Goal: Task Accomplishment & Management: Use online tool/utility

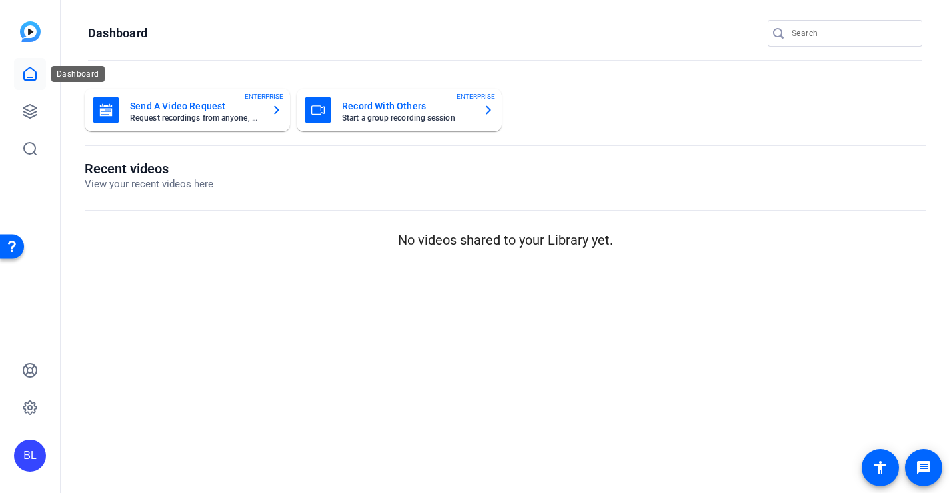
click at [27, 71] on icon at bounding box center [30, 74] width 16 height 16
click at [27, 97] on link at bounding box center [30, 111] width 32 height 32
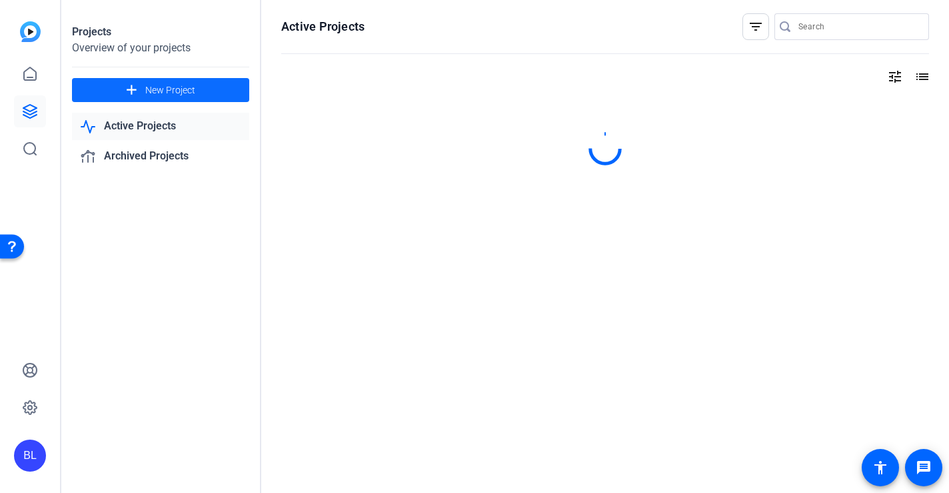
click at [172, 86] on span "New Project" at bounding box center [170, 90] width 50 height 14
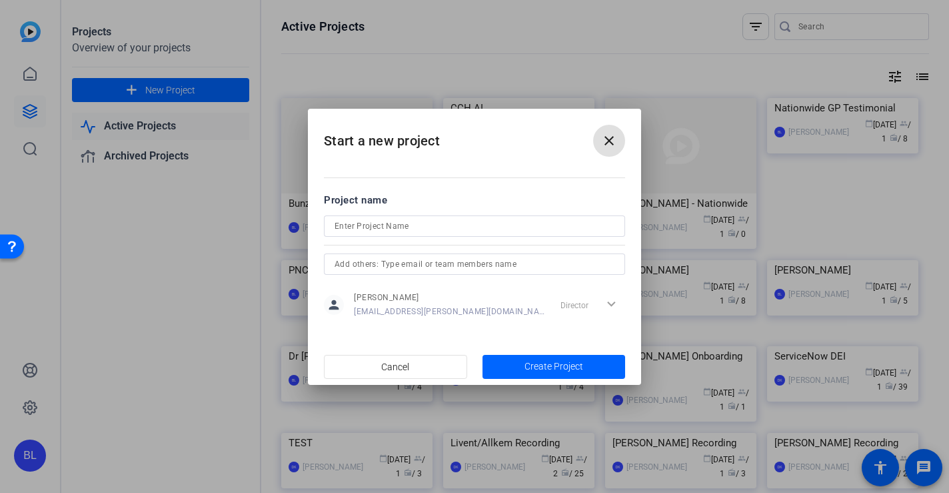
click at [422, 231] on input at bounding box center [475, 226] width 280 height 16
click at [607, 143] on button "close" at bounding box center [609, 141] width 32 height 32
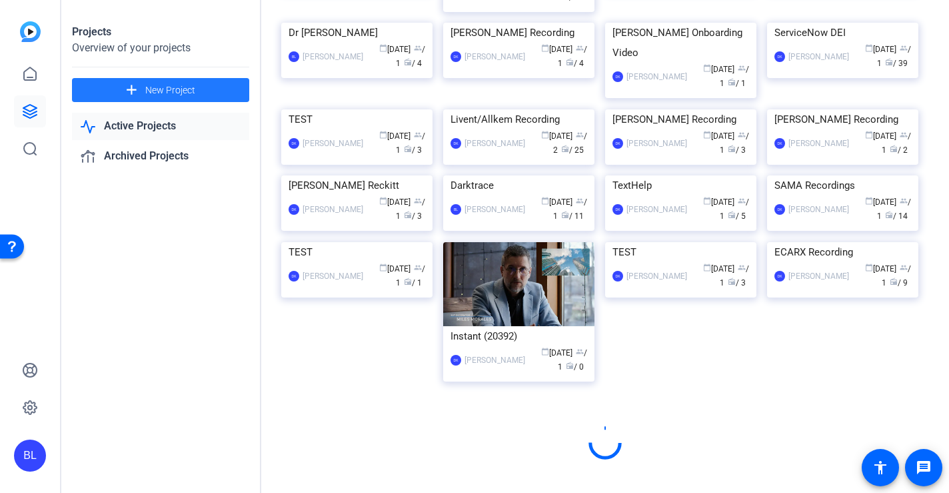
scroll to position [639, 0]
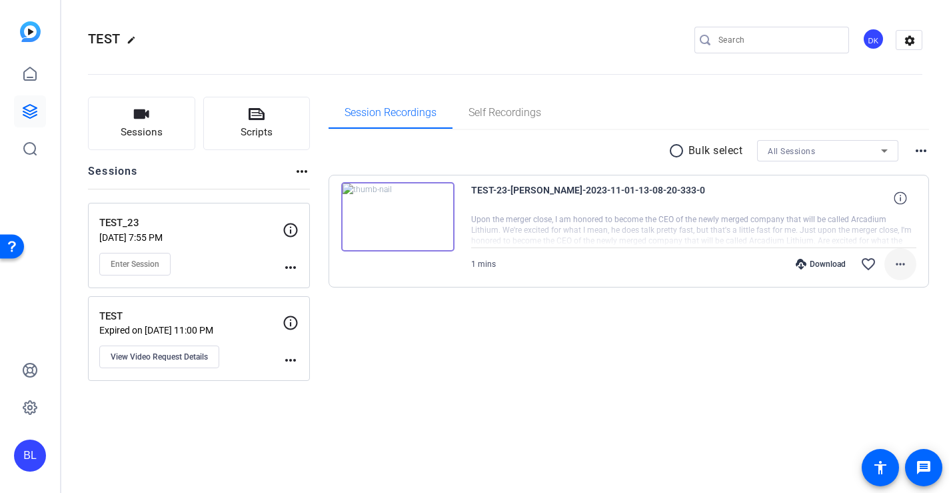
click at [900, 265] on mat-icon "more_horiz" at bounding box center [900, 264] width 16 height 16
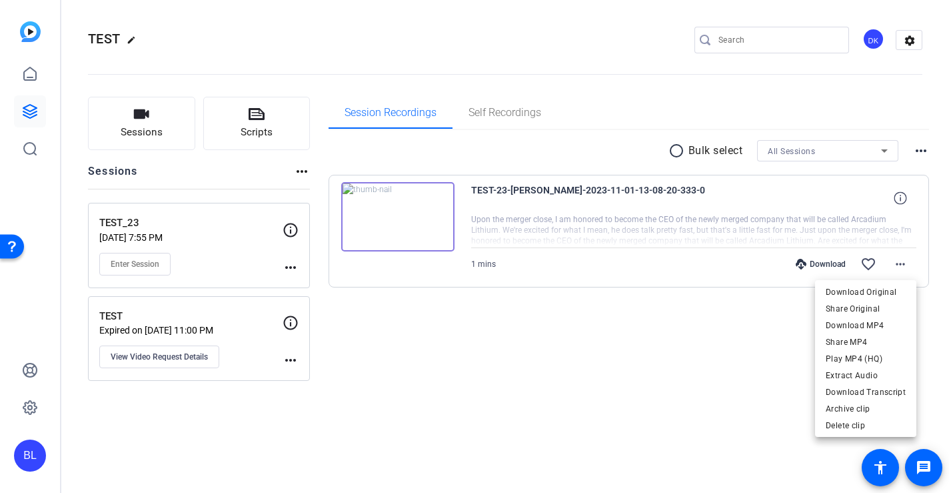
click at [523, 406] on div at bounding box center [474, 246] width 949 height 493
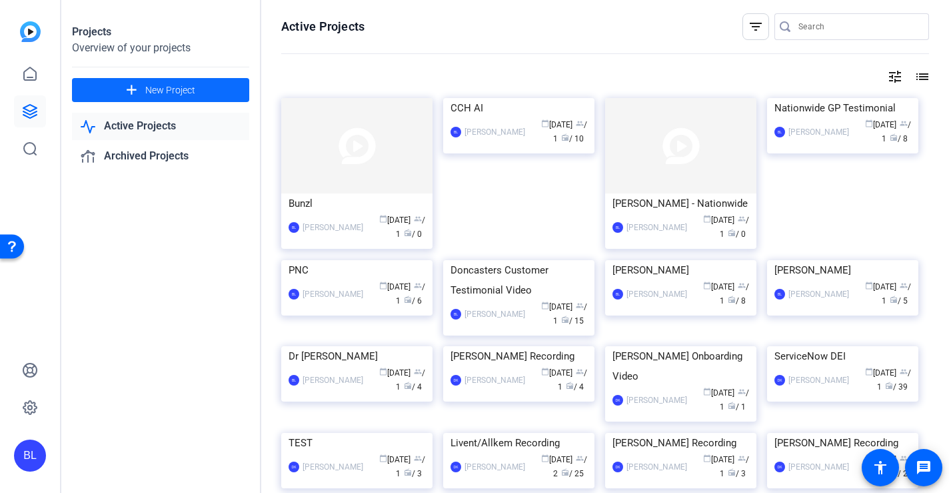
click at [167, 80] on span at bounding box center [160, 90] width 177 height 32
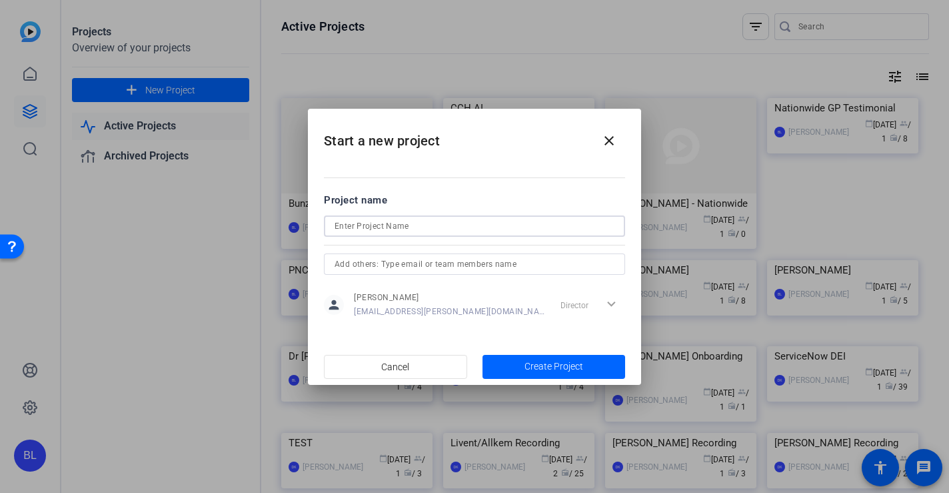
click at [405, 229] on input at bounding box center [475, 226] width 280 height 16
type input "Test"
click at [492, 313] on div "person Barnaby Logan barnaby.logan@teneo.com Director expand_more" at bounding box center [474, 304] width 301 height 33
click at [573, 372] on span "Create Project" at bounding box center [554, 366] width 59 height 14
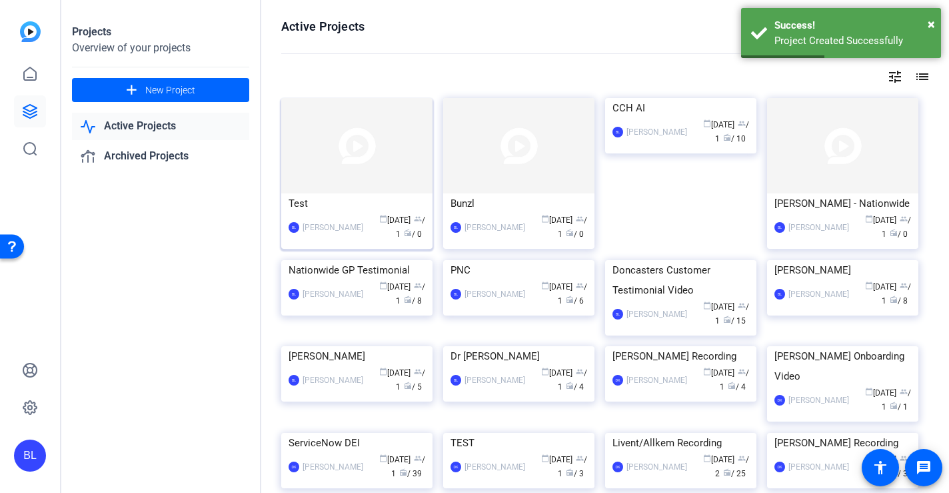
click at [375, 157] on img at bounding box center [356, 145] width 151 height 95
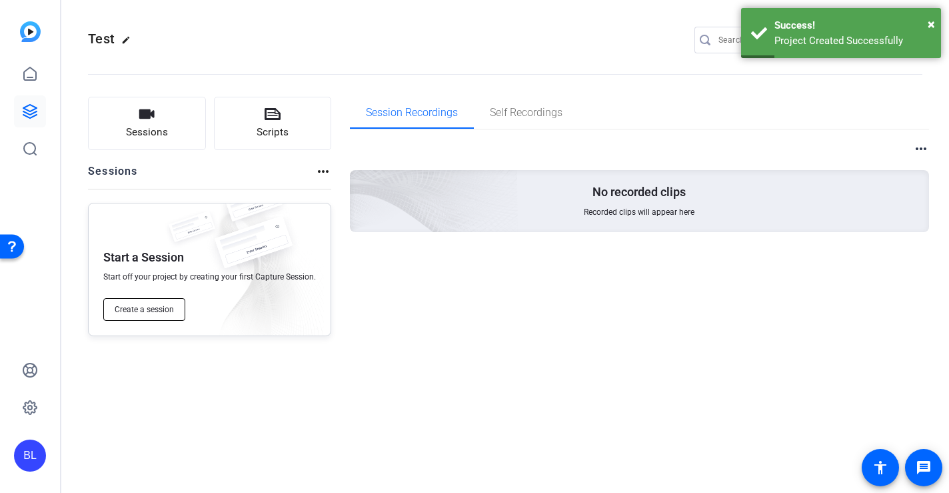
click at [145, 310] on span "Create a session" at bounding box center [144, 309] width 59 height 11
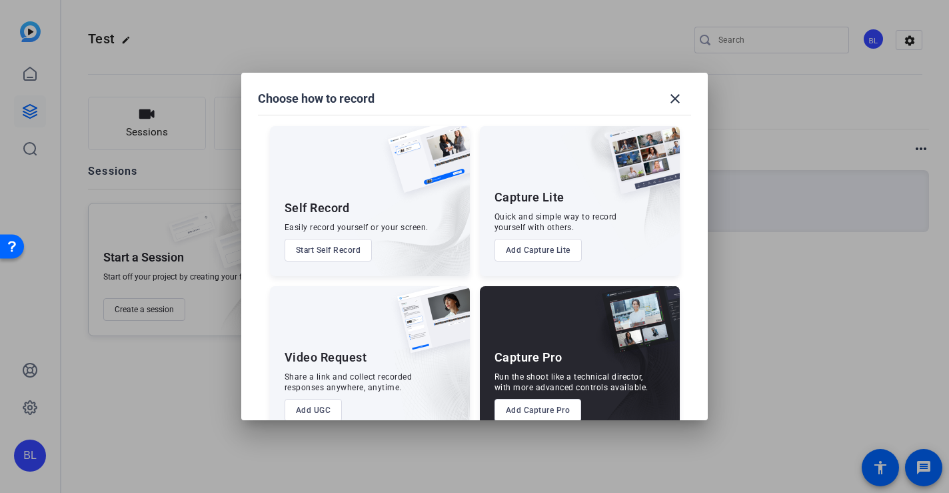
click at [537, 413] on button "Add Capture Pro" at bounding box center [538, 410] width 87 height 23
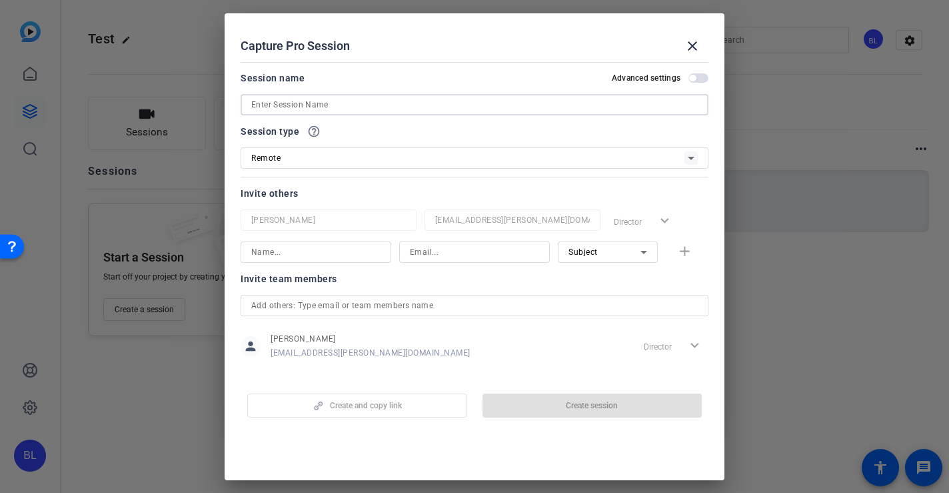
click at [361, 101] on input at bounding box center [474, 105] width 447 height 16
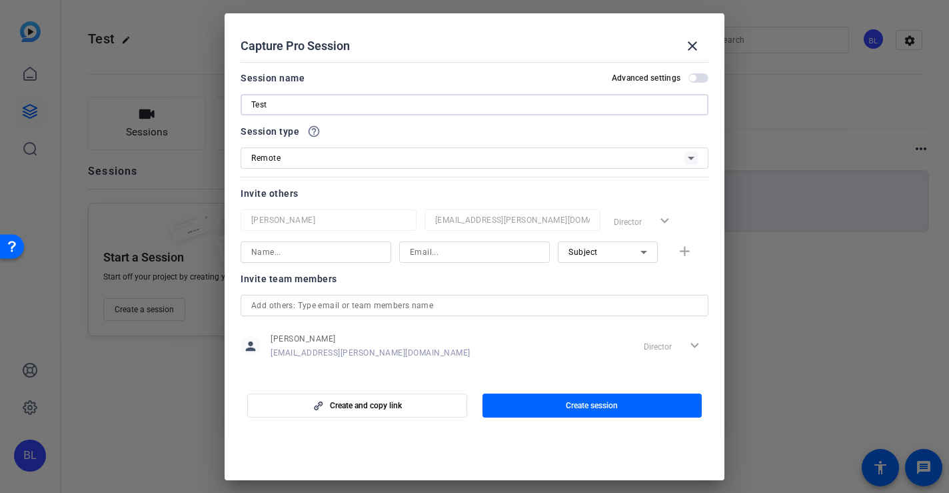
type input "Test"
click at [417, 124] on div at bounding box center [475, 122] width 468 height 15
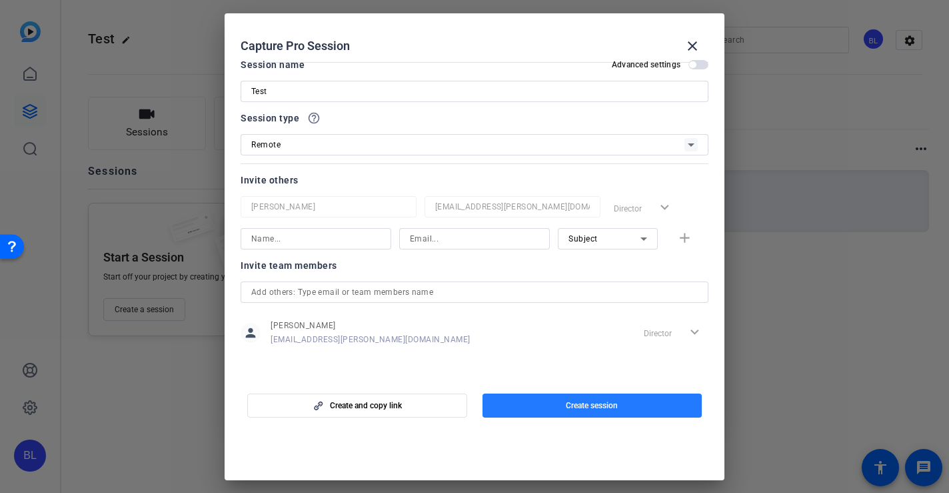
click at [554, 408] on span "button" at bounding box center [593, 405] width 220 height 32
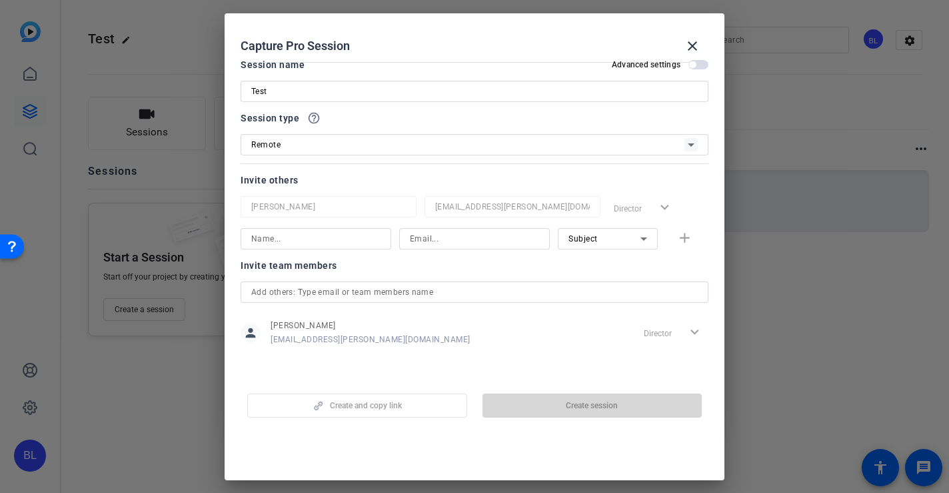
scroll to position [0, 0]
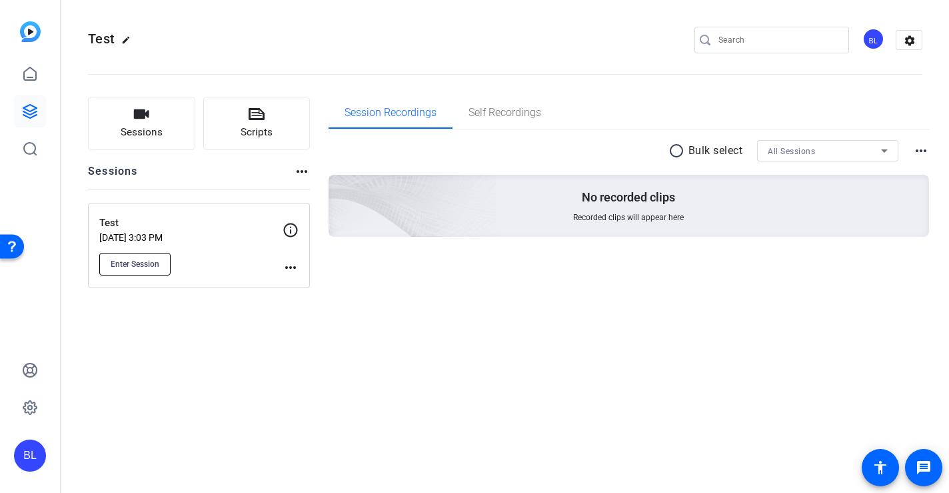
click at [133, 261] on span "Enter Session" at bounding box center [135, 264] width 49 height 11
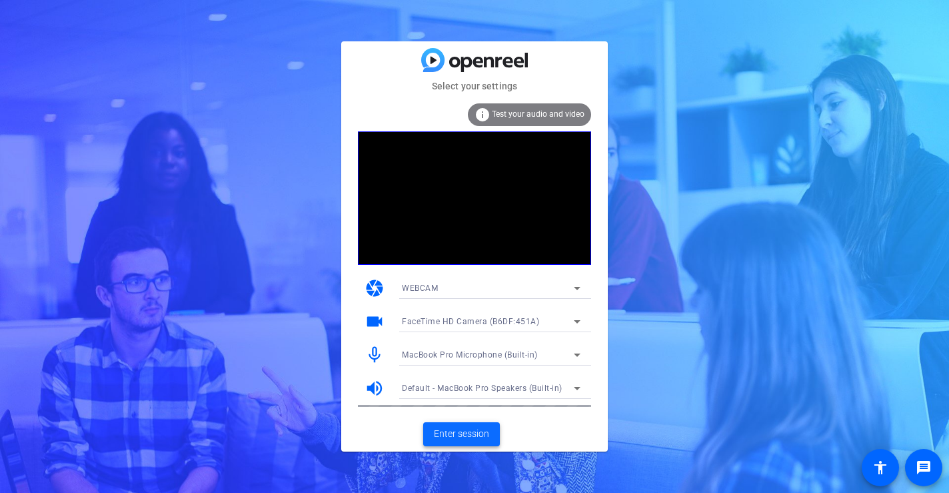
click at [464, 430] on span "Enter session" at bounding box center [461, 434] width 55 height 14
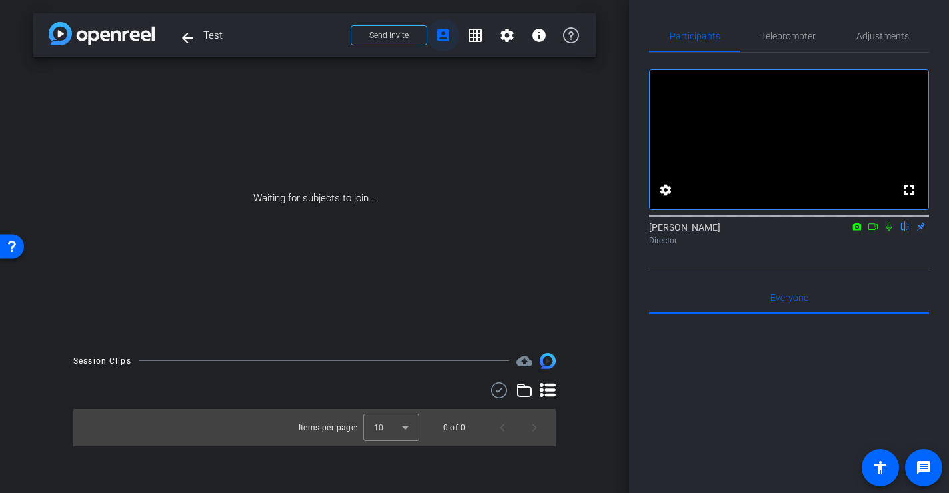
click at [444, 33] on mat-icon "account_box" at bounding box center [443, 35] width 16 height 16
click at [415, 34] on span at bounding box center [388, 35] width 75 height 32
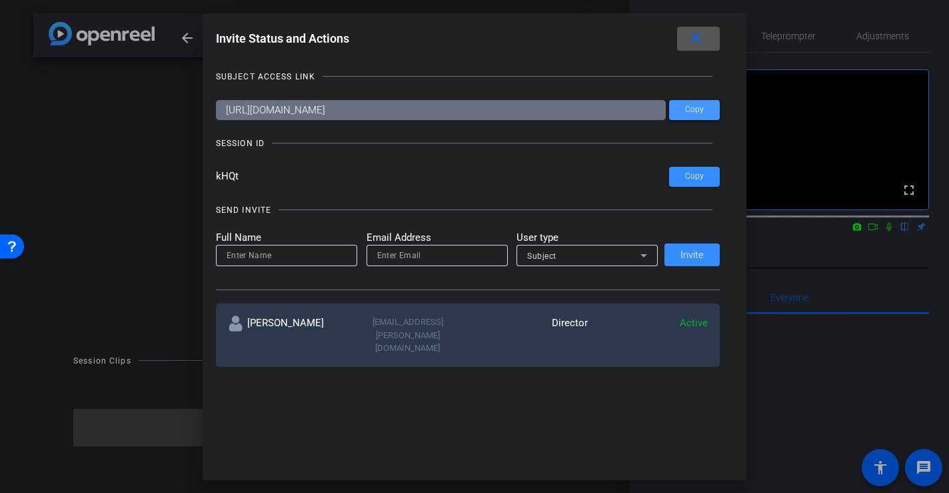
click at [698, 107] on span "Copy" at bounding box center [694, 110] width 19 height 10
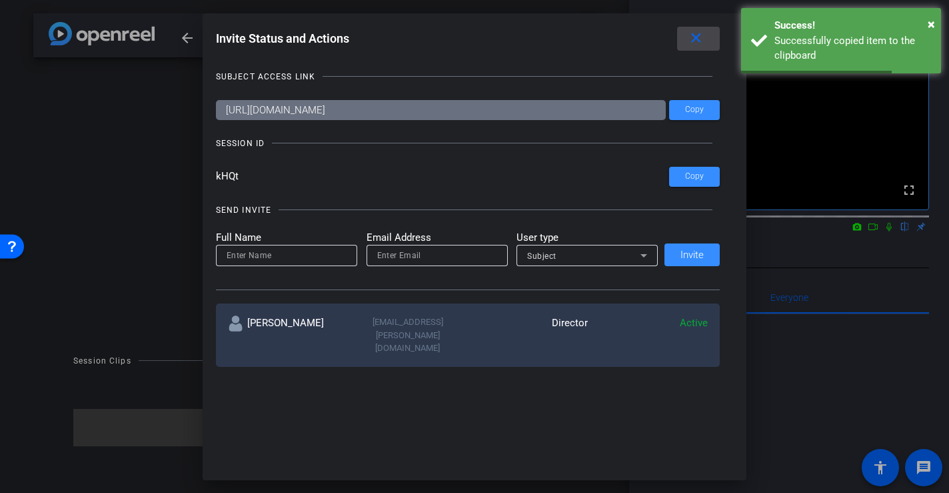
click at [699, 36] on mat-icon "close" at bounding box center [696, 38] width 17 height 17
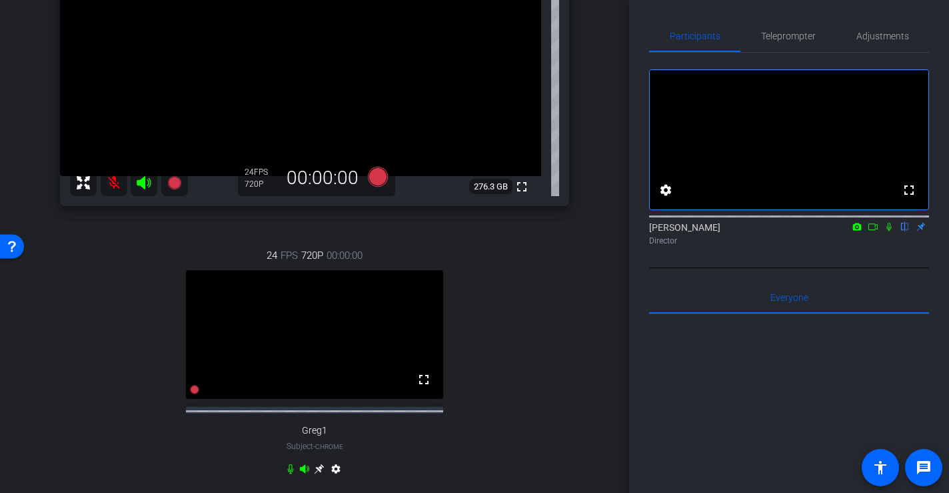
scroll to position [156, 0]
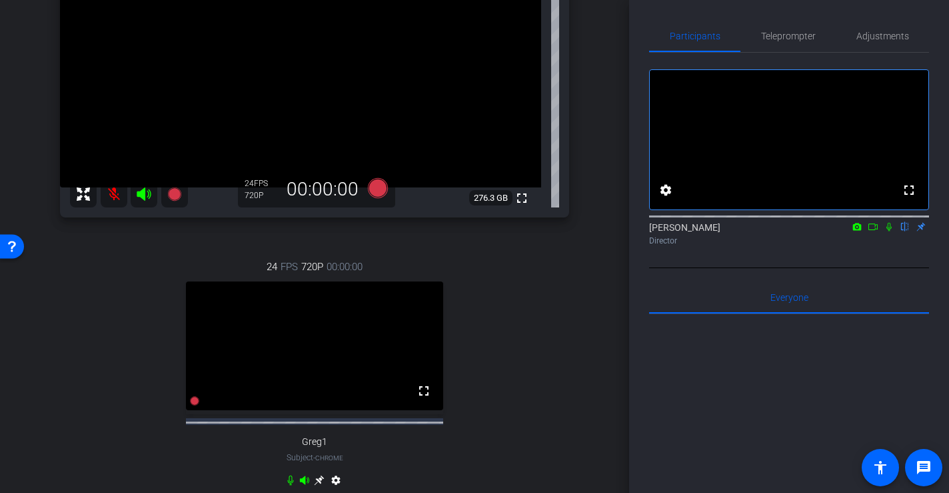
click at [298, 375] on video at bounding box center [314, 345] width 257 height 129
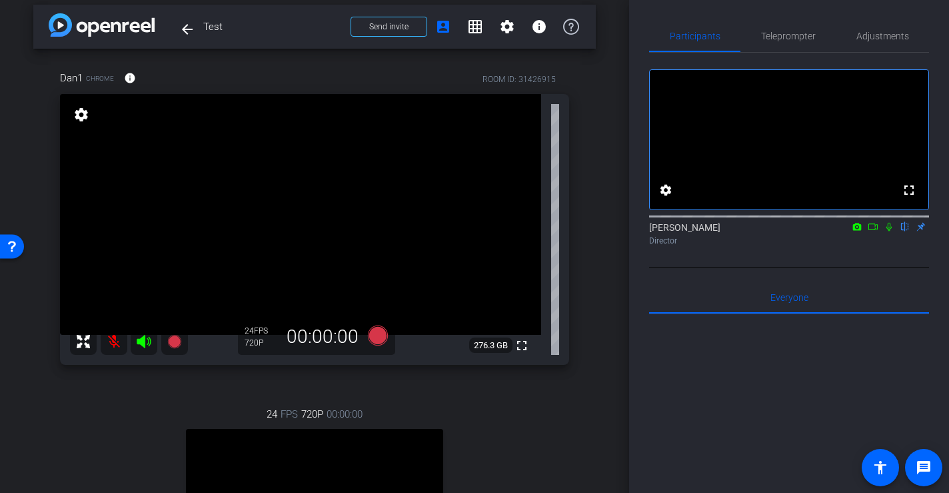
scroll to position [8, 0]
click at [293, 274] on video at bounding box center [300, 215] width 481 height 241
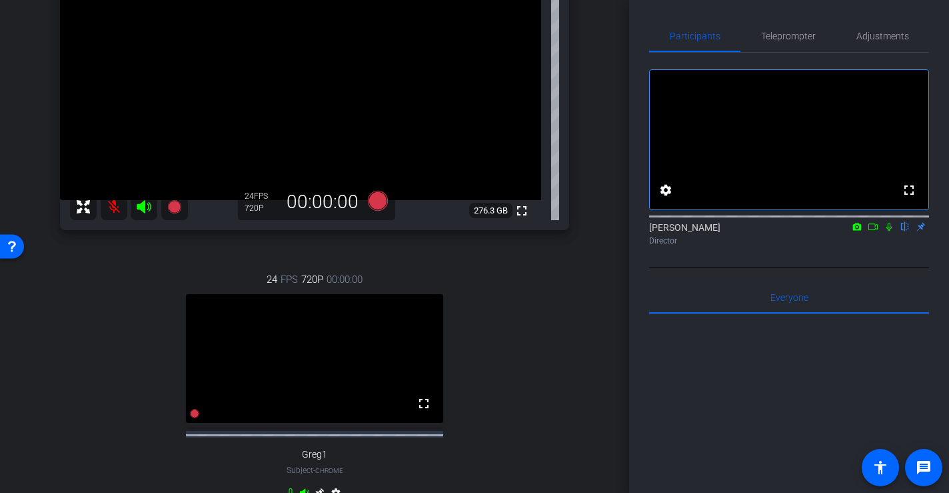
scroll to position [166, 0]
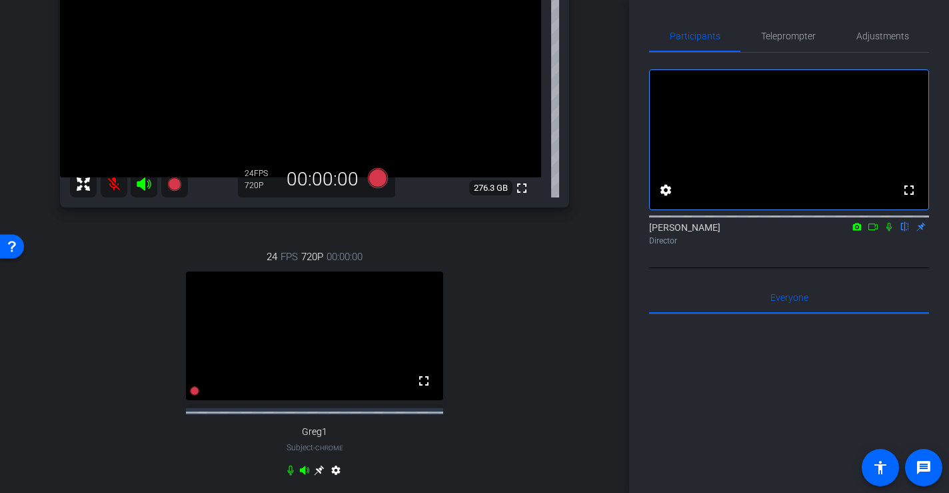
click at [378, 379] on video at bounding box center [314, 335] width 257 height 129
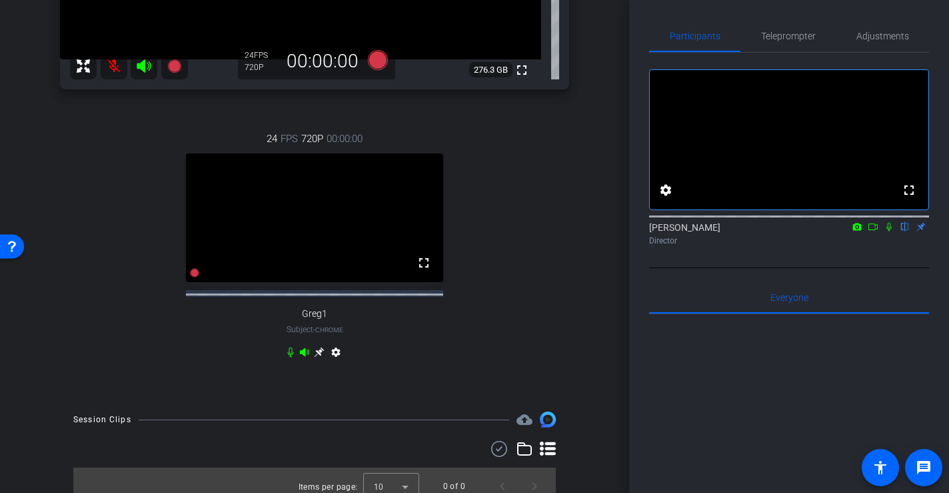
scroll to position [308, 0]
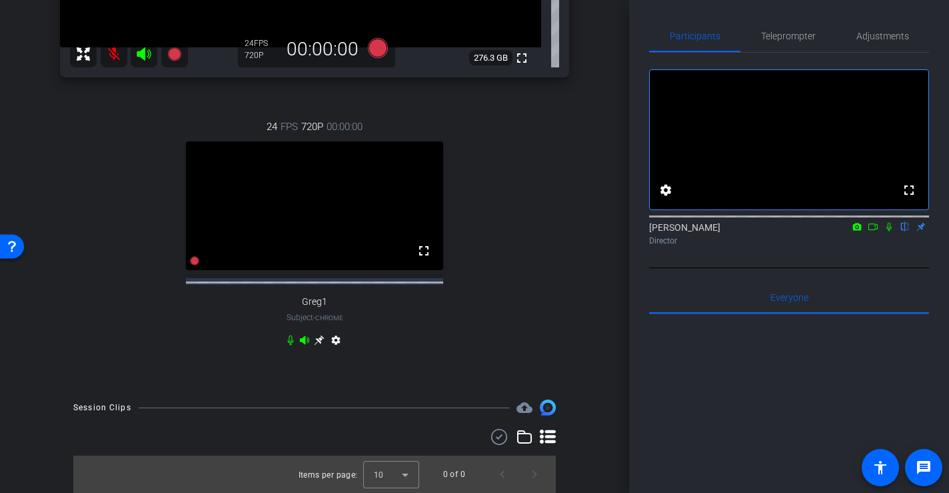
click at [297, 235] on video at bounding box center [314, 205] width 257 height 129
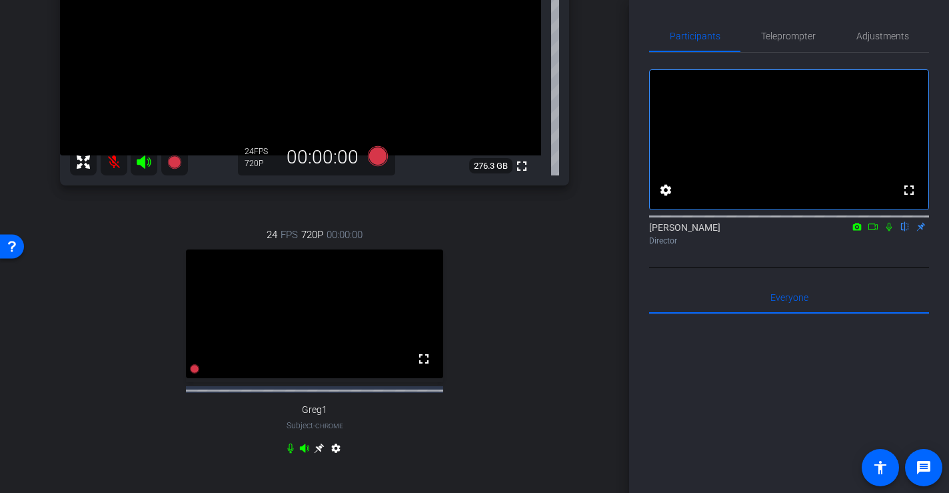
scroll to position [0, 0]
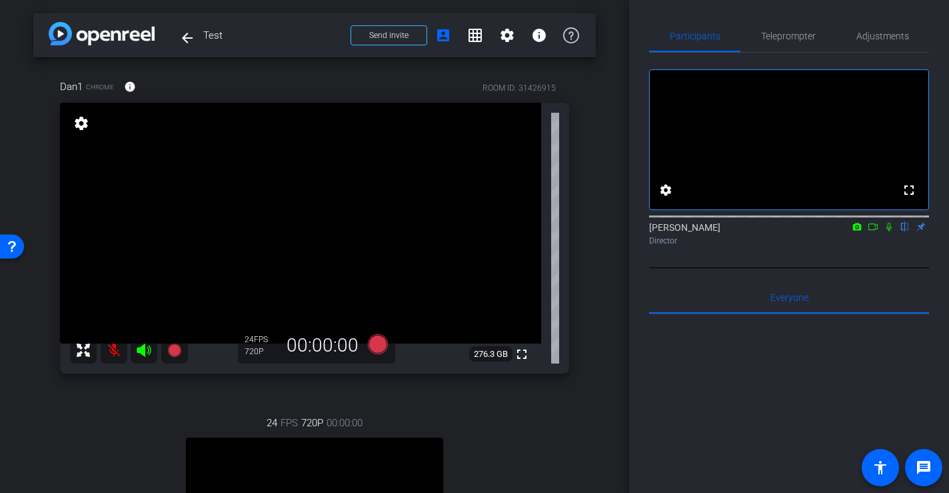
click at [402, 200] on video at bounding box center [300, 223] width 481 height 241
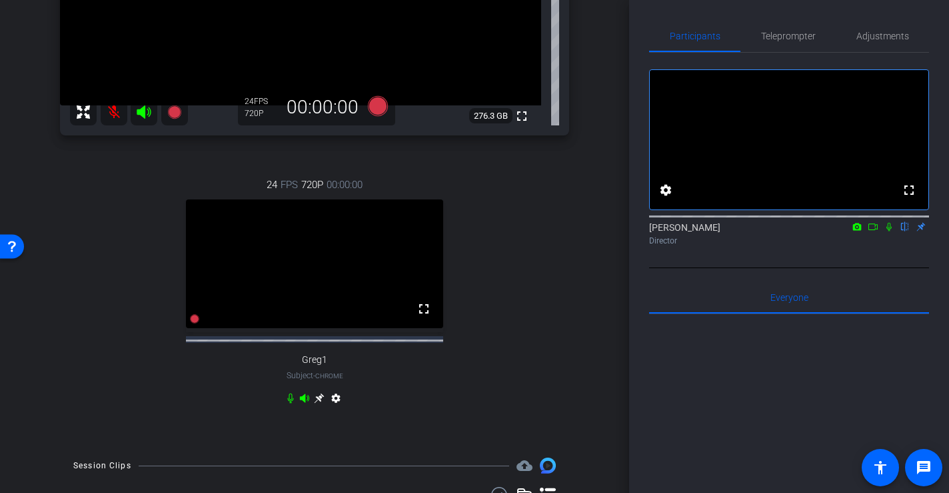
scroll to position [256, 0]
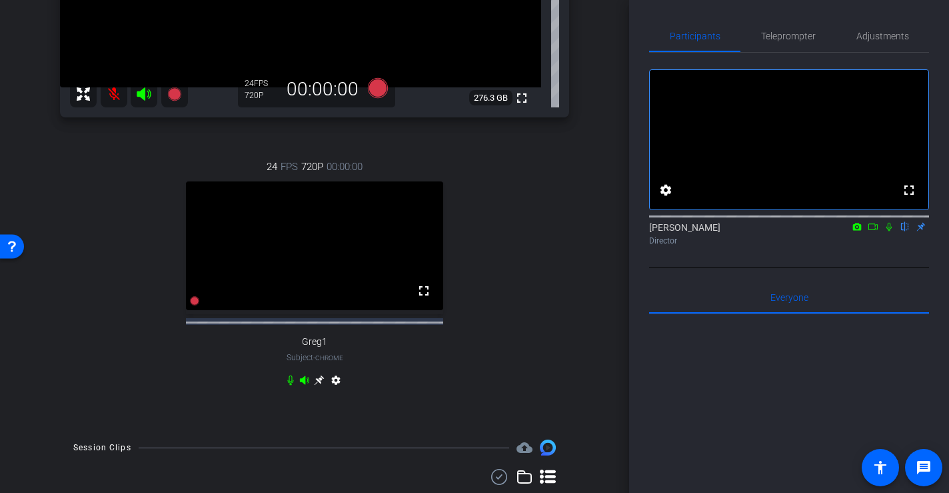
click at [257, 303] on video at bounding box center [314, 245] width 257 height 129
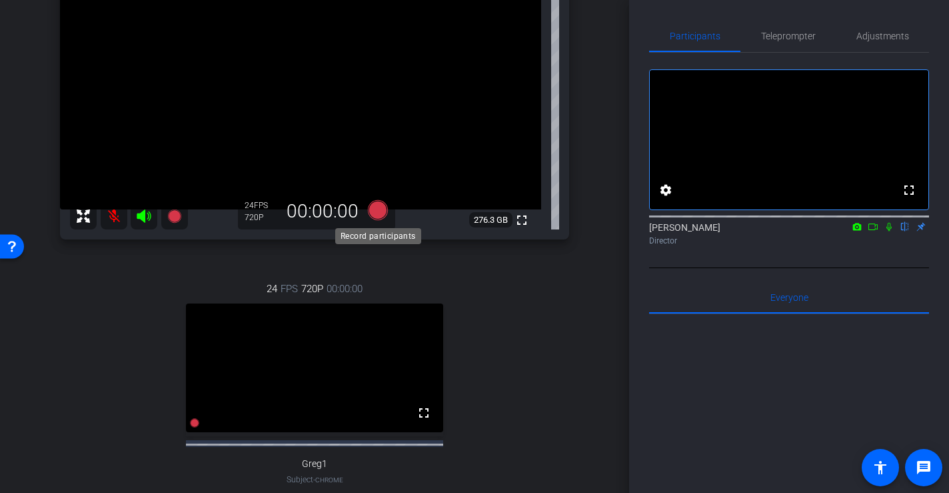
click at [383, 213] on icon at bounding box center [378, 210] width 20 height 20
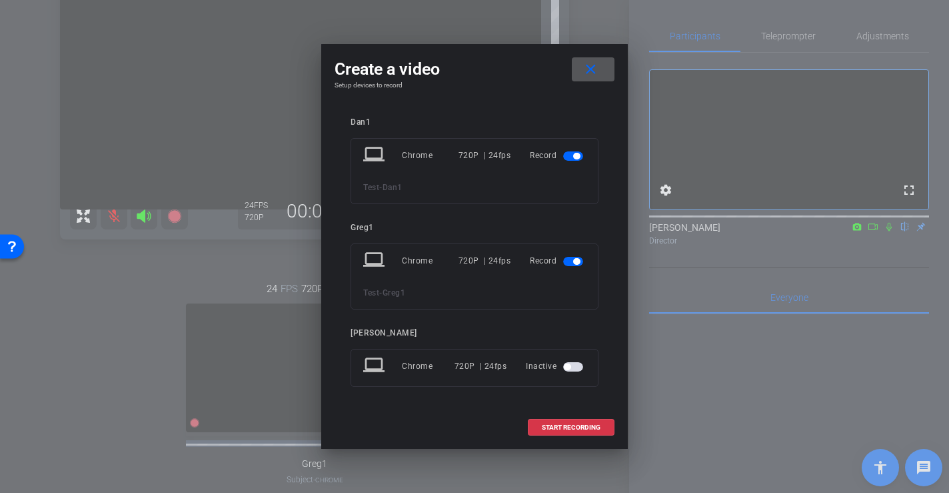
click at [571, 157] on span "button" at bounding box center [573, 155] width 20 height 9
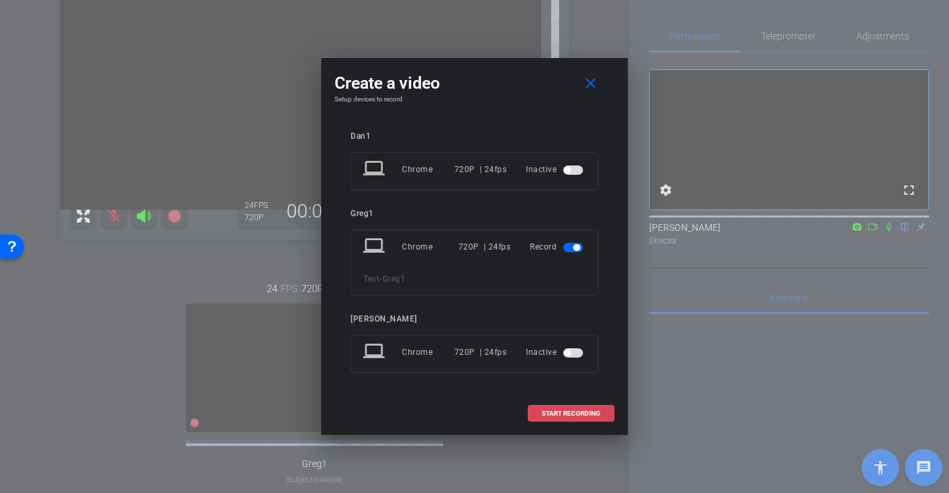
click at [577, 413] on span "START RECORDING" at bounding box center [571, 413] width 59 height 7
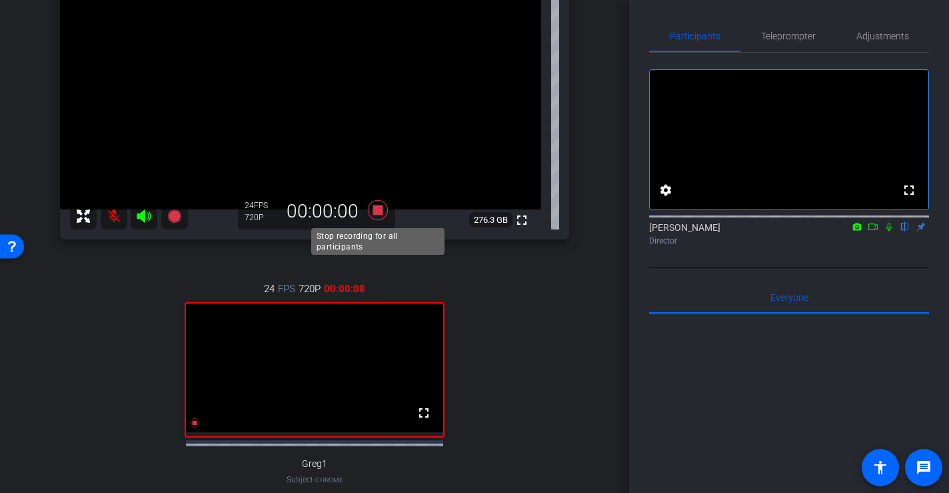
click at [380, 207] on icon at bounding box center [378, 210] width 20 height 20
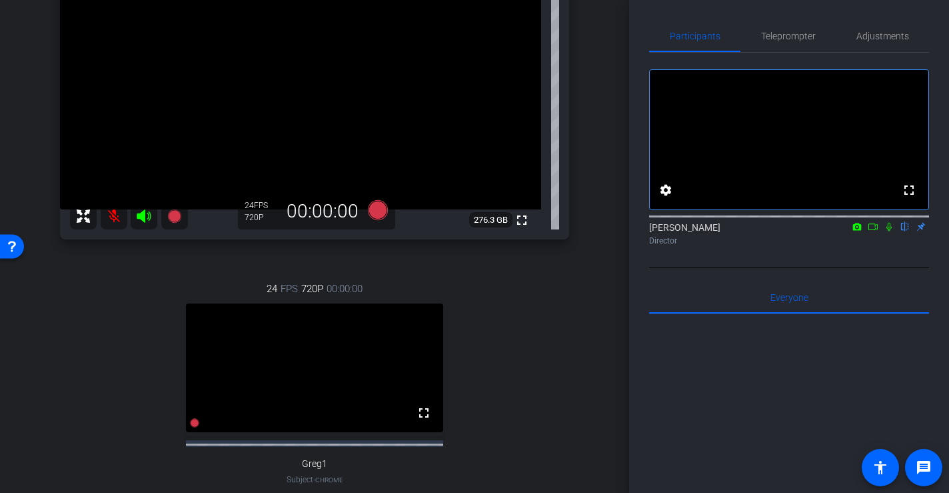
click at [326, 391] on video at bounding box center [314, 367] width 257 height 129
click at [384, 203] on icon at bounding box center [378, 210] width 20 height 20
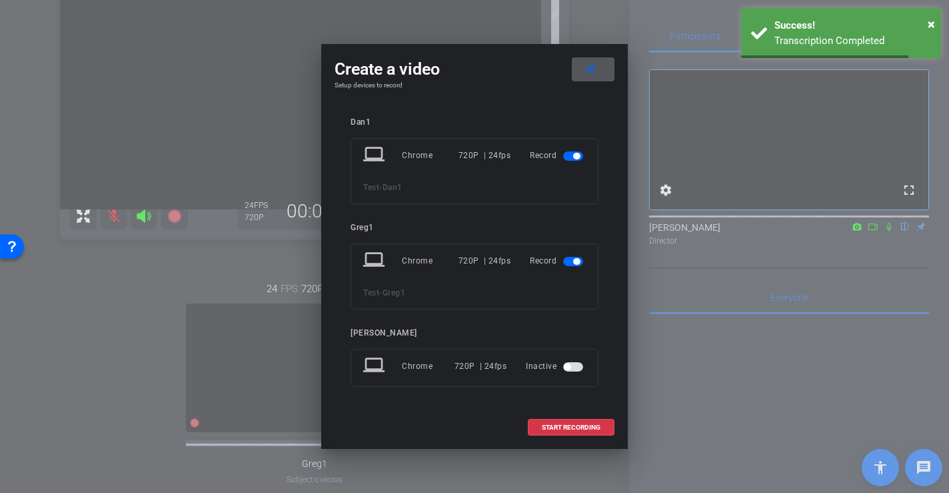
click at [570, 261] on span "button" at bounding box center [573, 261] width 20 height 9
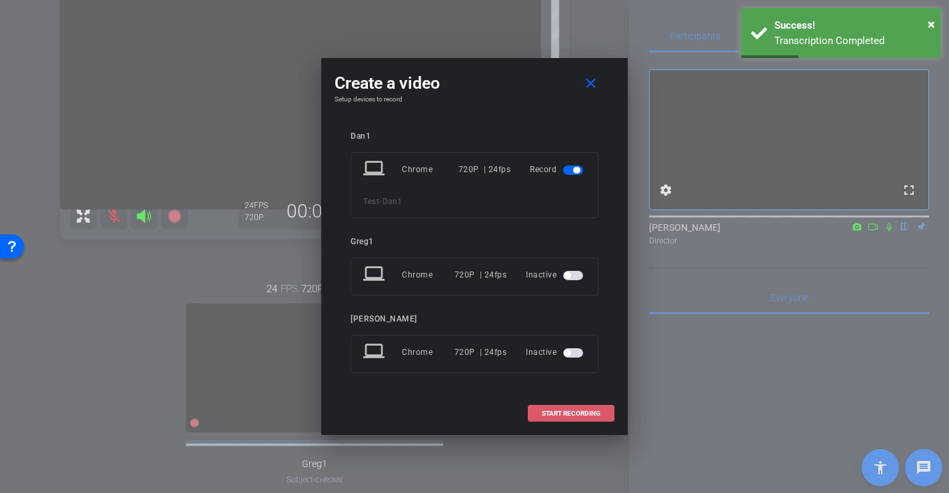
click at [557, 411] on span "START RECORDING" at bounding box center [571, 413] width 59 height 7
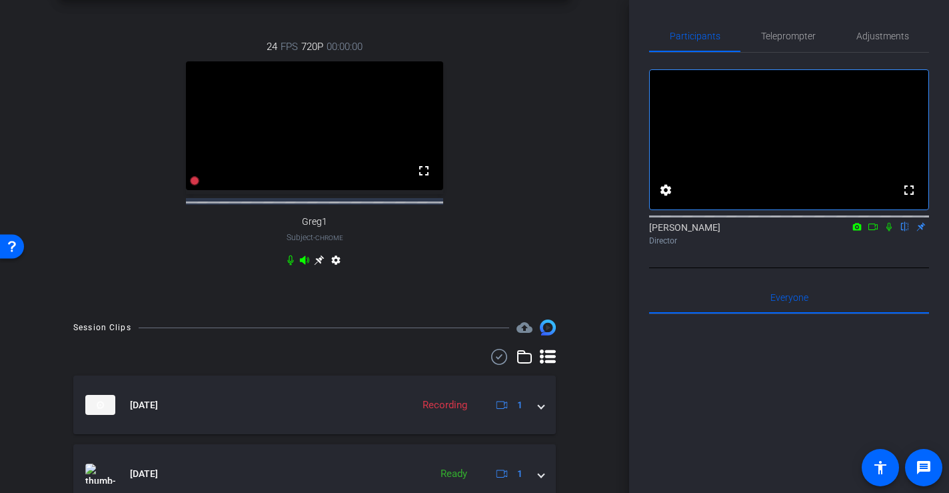
scroll to position [0, 0]
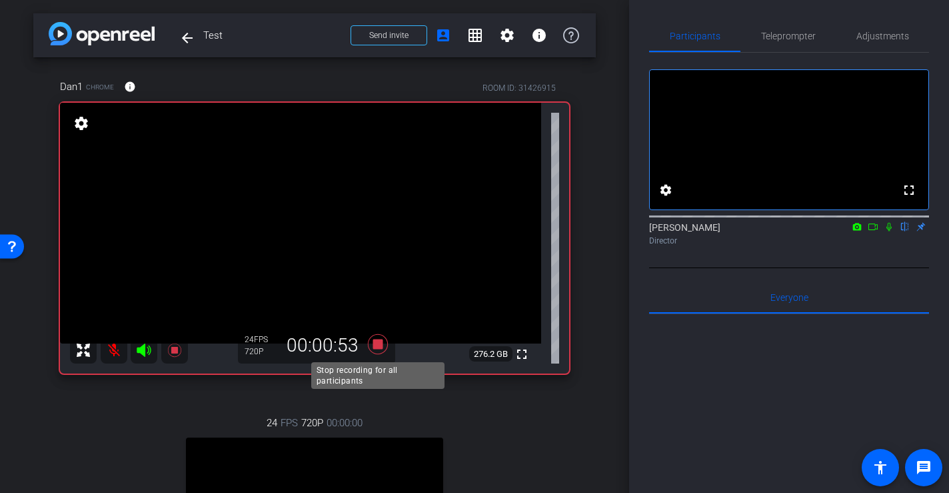
click at [381, 343] on icon at bounding box center [378, 344] width 20 height 20
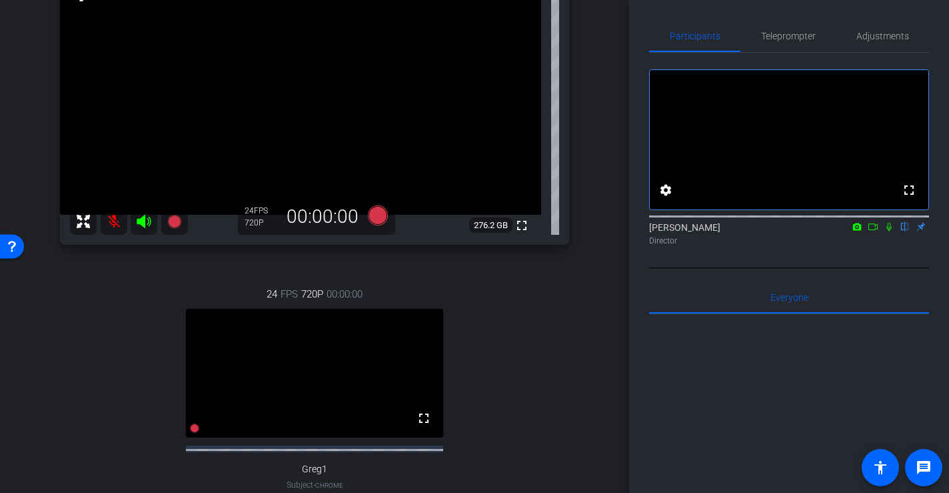
scroll to position [149, 0]
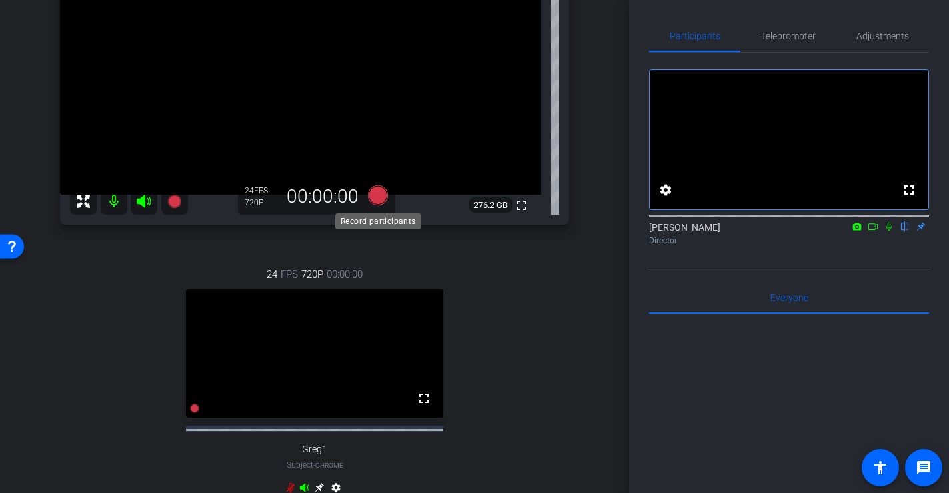
click at [375, 194] on icon at bounding box center [378, 195] width 20 height 20
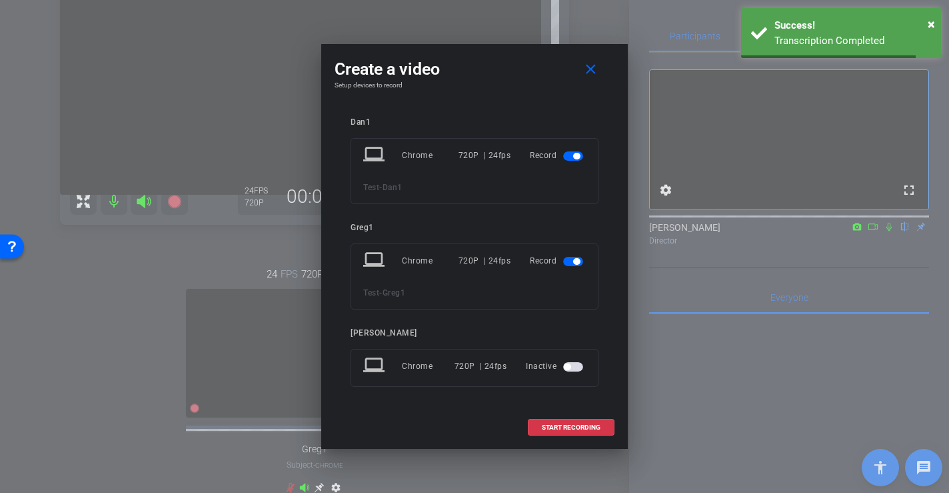
click at [571, 262] on span "button" at bounding box center [573, 261] width 20 height 9
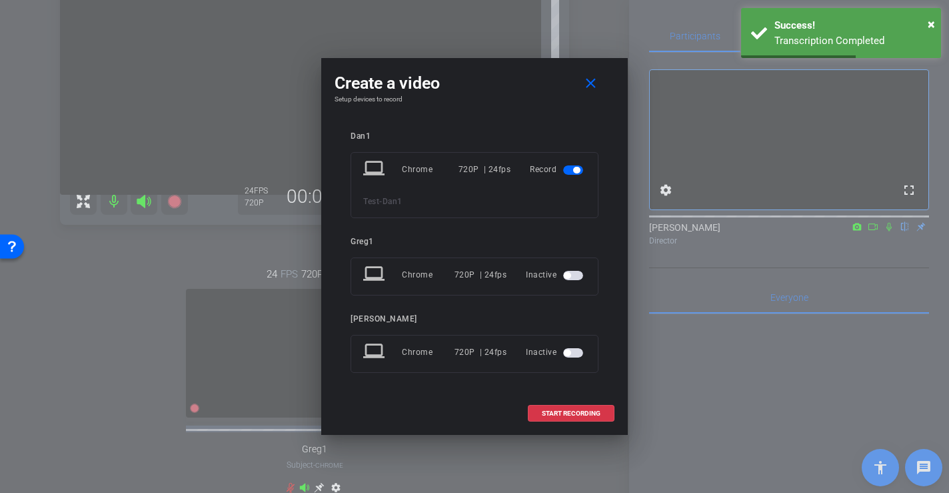
click at [499, 171] on div "720P | 24fps" at bounding box center [485, 169] width 53 height 24
click at [567, 410] on span "START RECORDING" at bounding box center [571, 413] width 59 height 7
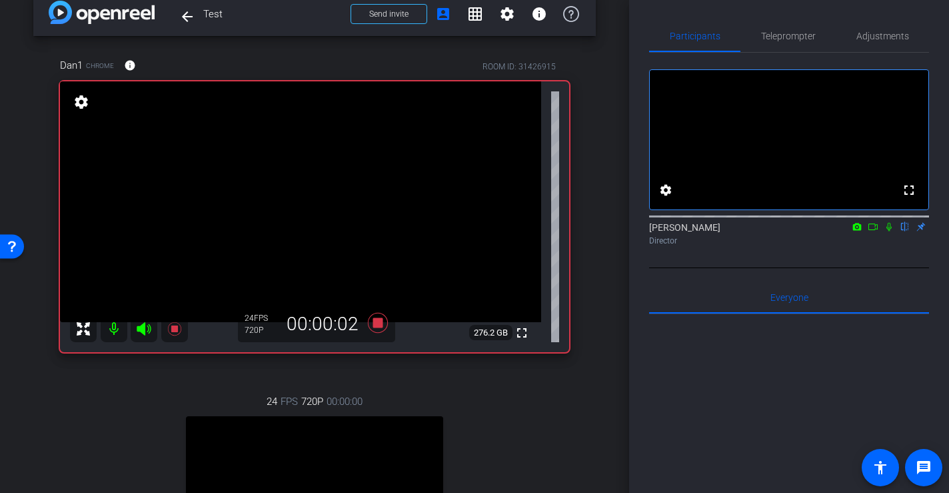
scroll to position [10, 0]
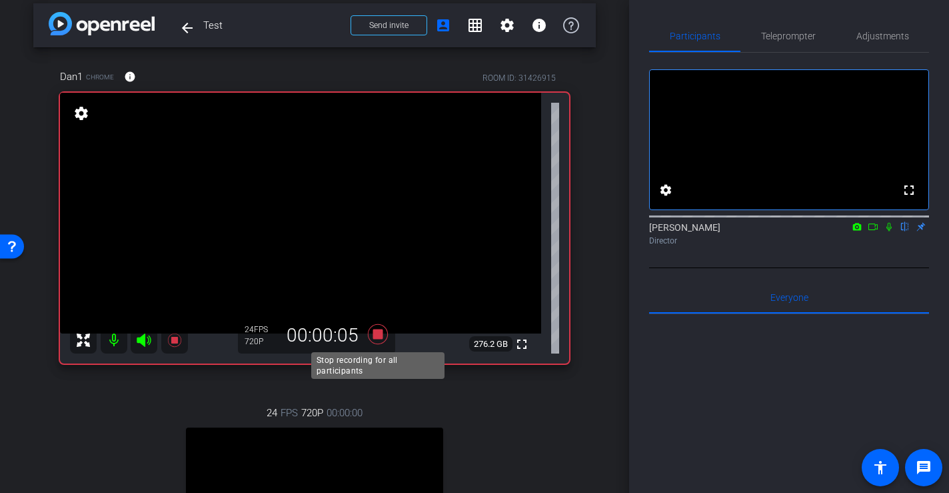
click at [375, 330] on icon at bounding box center [378, 334] width 20 height 20
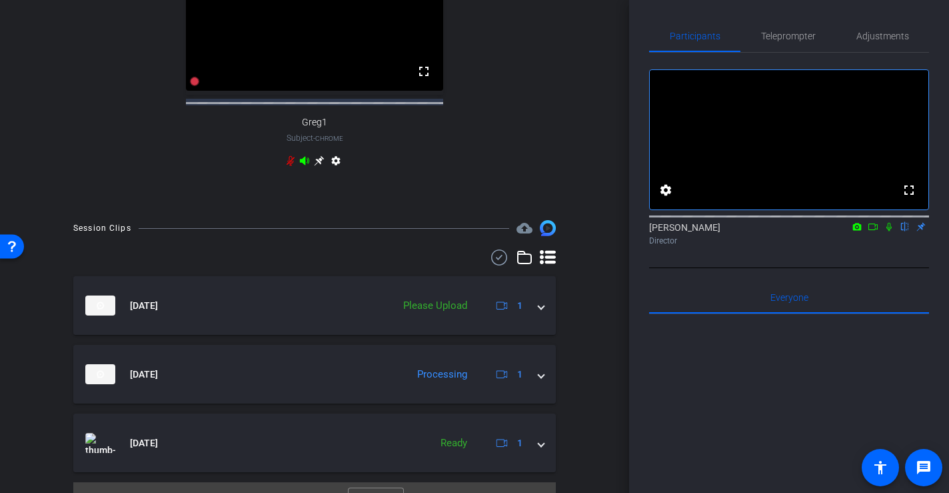
scroll to position [514, 0]
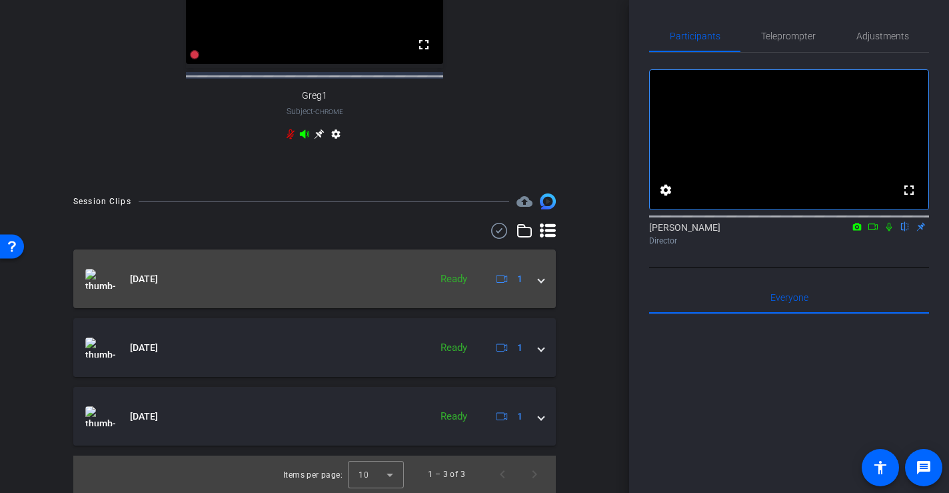
click at [93, 285] on img at bounding box center [100, 279] width 30 height 20
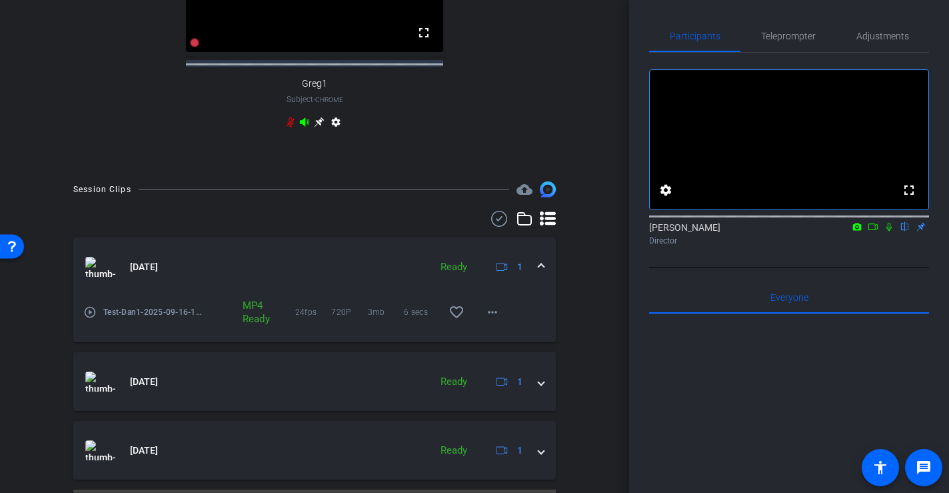
click at [93, 277] on img at bounding box center [100, 267] width 30 height 20
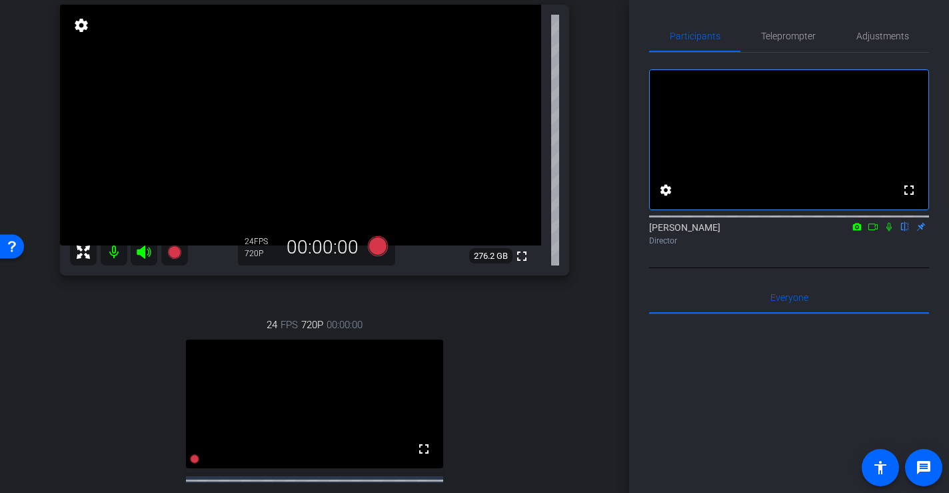
scroll to position [0, 0]
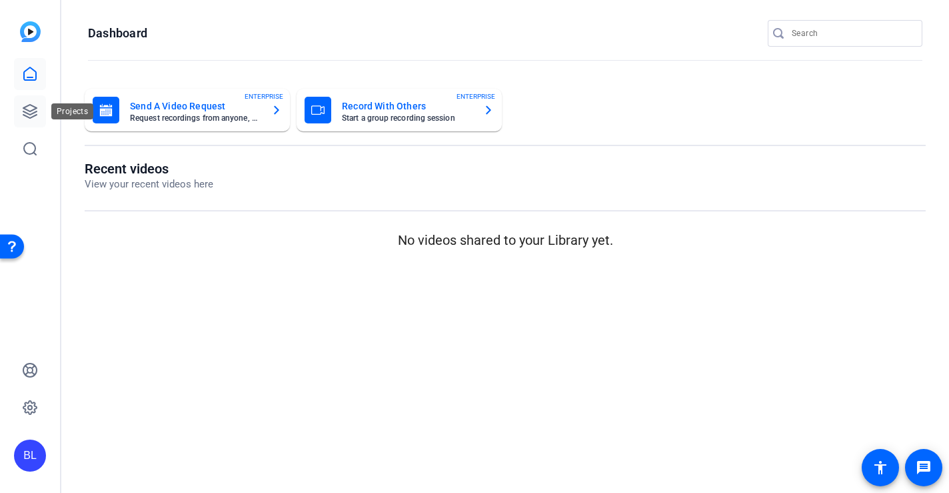
click at [25, 107] on icon at bounding box center [29, 111] width 13 height 13
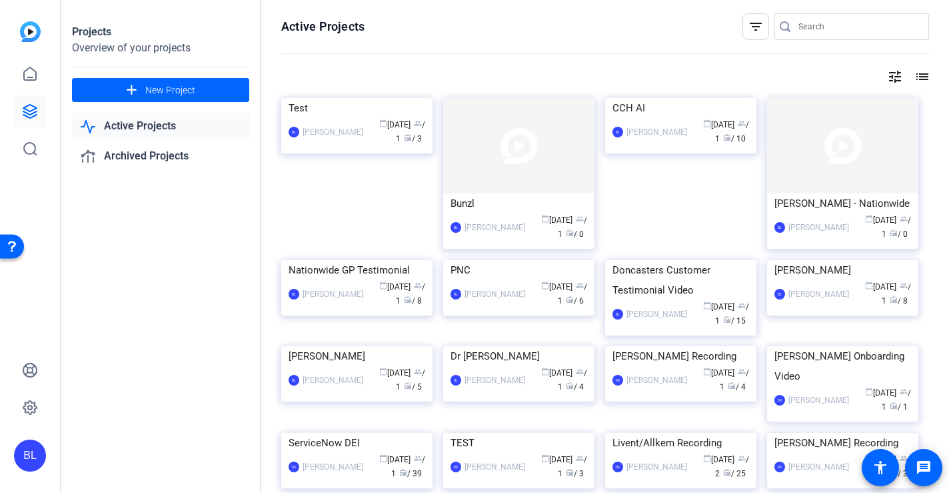
click at [139, 126] on link "Active Projects" at bounding box center [160, 126] width 177 height 27
click at [353, 98] on img at bounding box center [356, 98] width 151 height 0
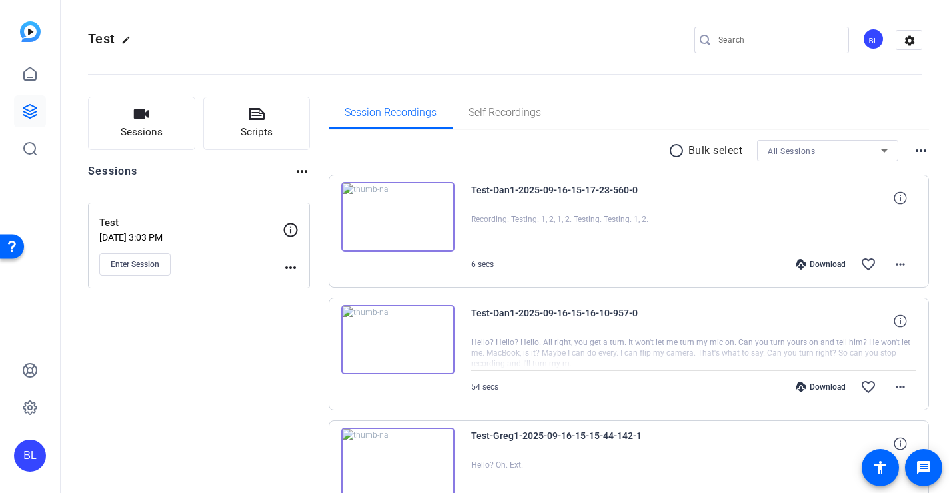
click at [816, 264] on div "Download" at bounding box center [820, 264] width 63 height 11
click at [395, 210] on img at bounding box center [397, 216] width 113 height 69
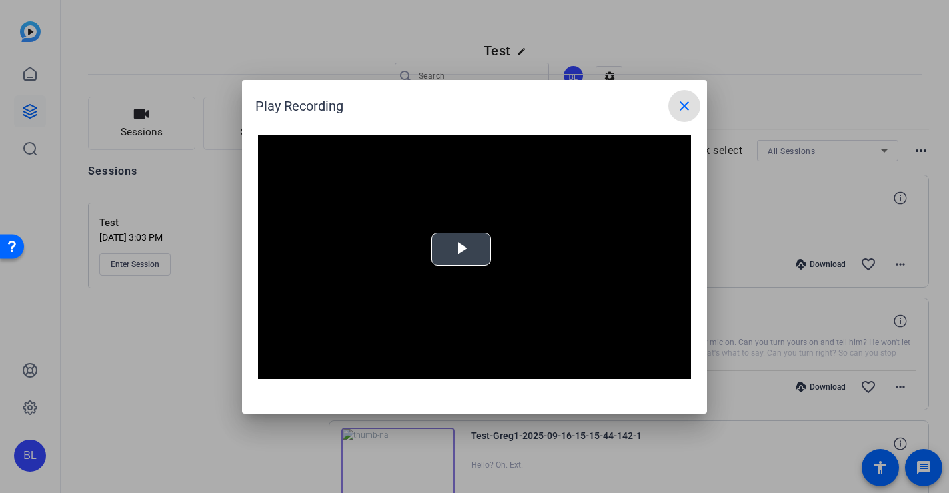
click at [461, 249] on span "Video Player" at bounding box center [461, 249] width 0 height 0
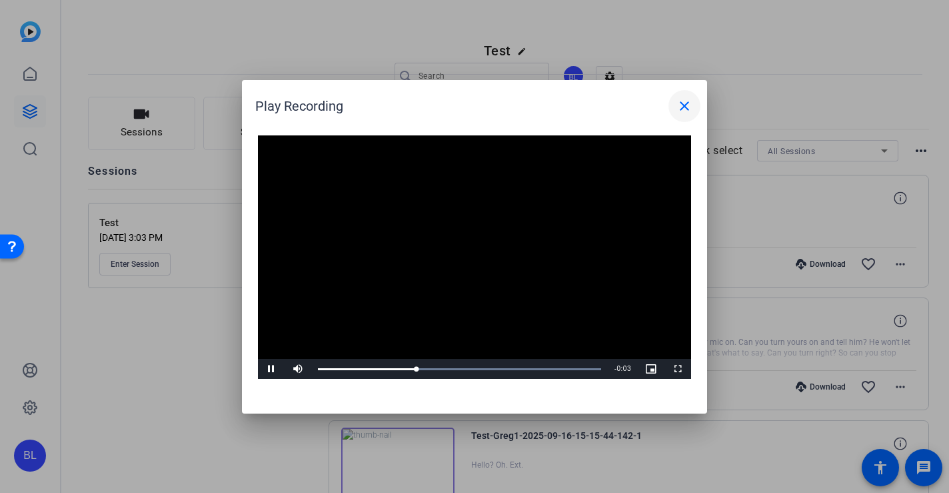
click at [681, 109] on mat-icon "close" at bounding box center [684, 106] width 16 height 16
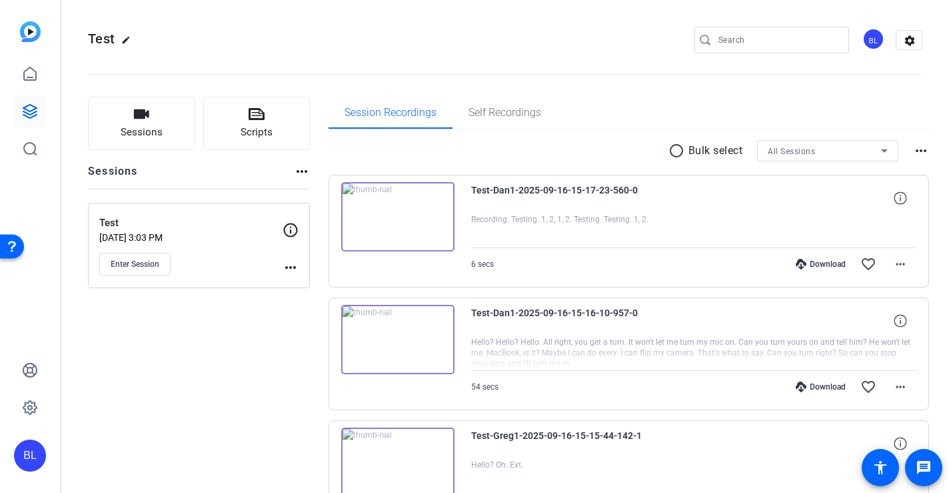
click at [392, 465] on img at bounding box center [397, 461] width 113 height 69
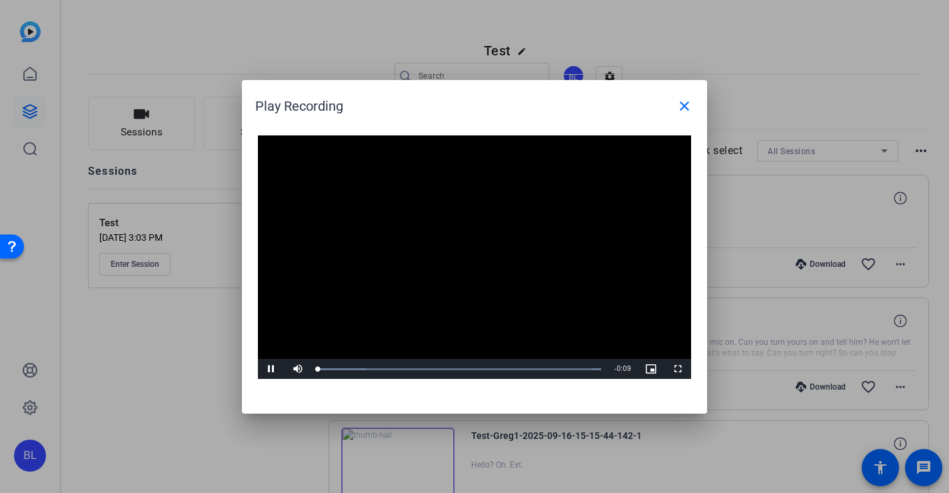
click at [452, 239] on video "Video Player" at bounding box center [474, 257] width 433 height 244
click at [269, 369] on span "Video Player" at bounding box center [271, 369] width 27 height 0
click at [684, 109] on mat-icon "close" at bounding box center [684, 106] width 16 height 16
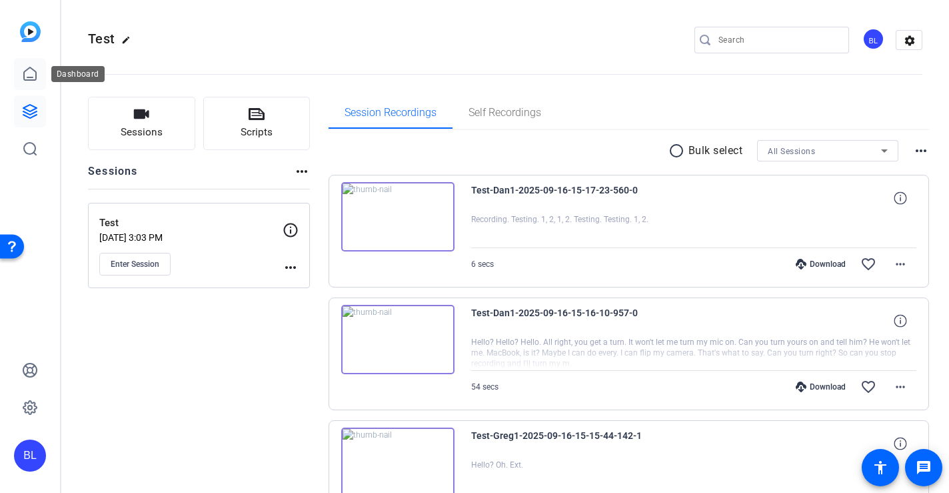
click at [34, 72] on icon at bounding box center [30, 74] width 16 height 16
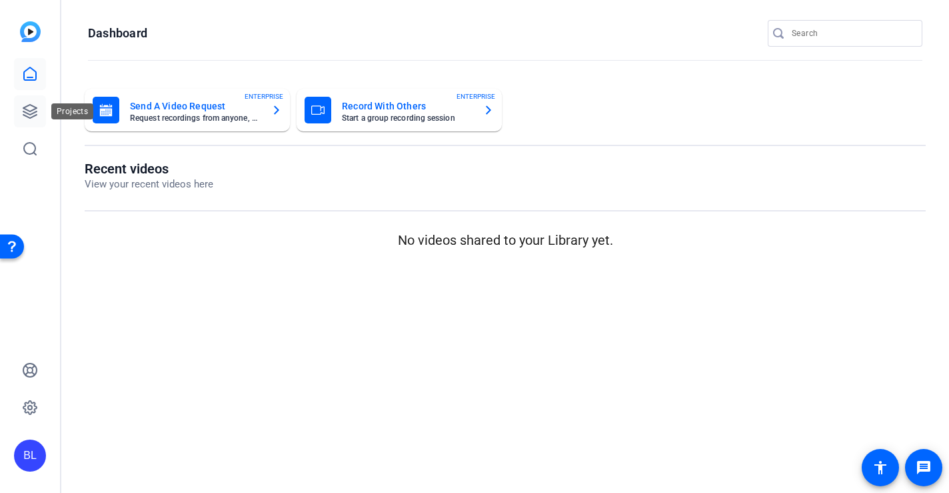
click at [31, 115] on icon at bounding box center [30, 111] width 16 height 16
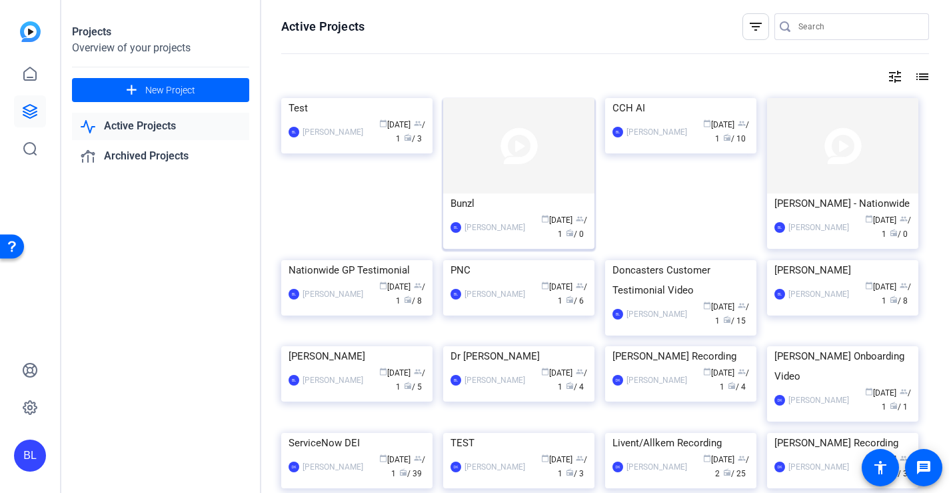
click at [495, 205] on div "Bunzl" at bounding box center [519, 203] width 137 height 20
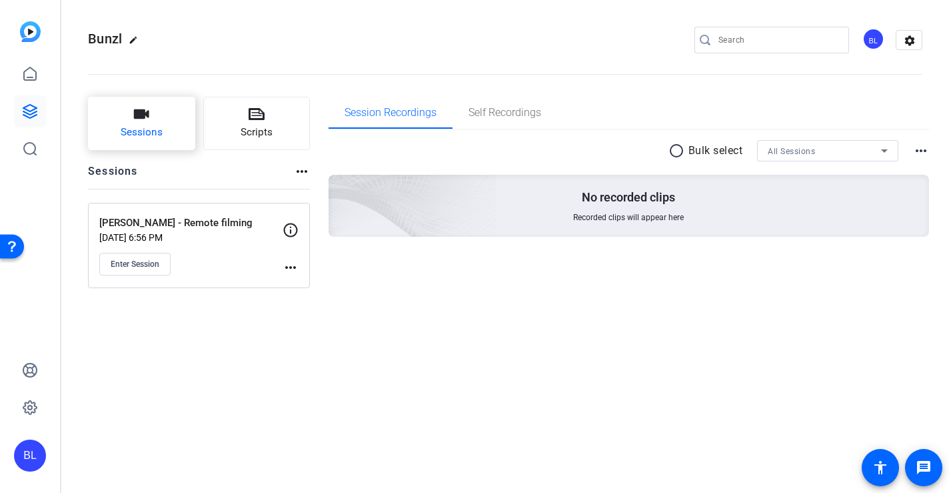
click at [135, 125] on span "Sessions" at bounding box center [142, 132] width 42 height 15
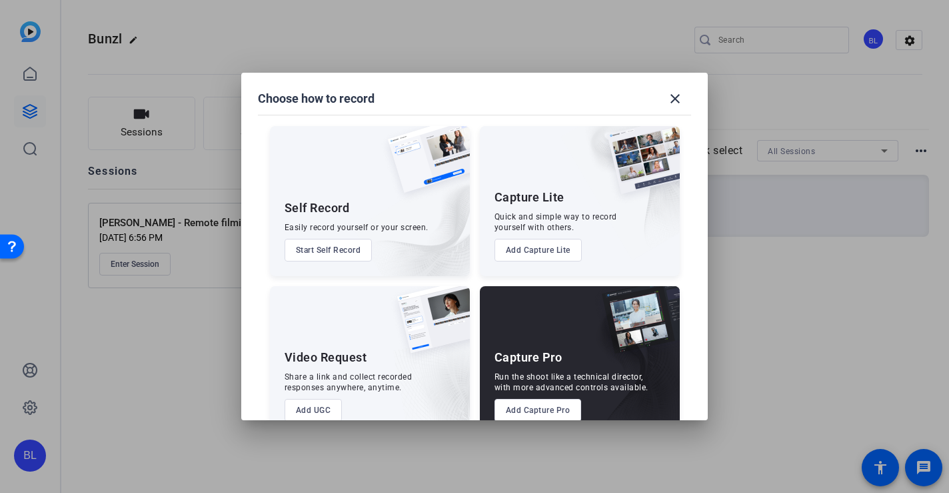
click at [542, 407] on button "Add Capture Pro" at bounding box center [538, 410] width 87 height 23
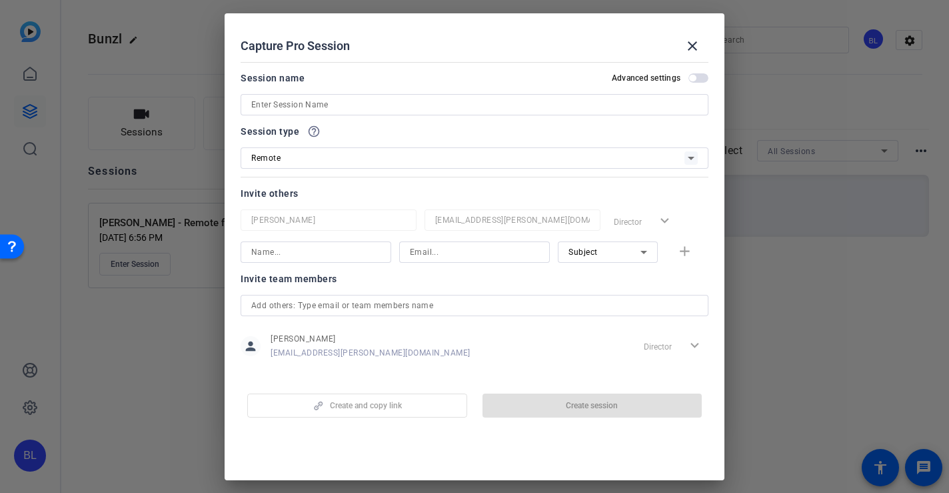
click at [387, 105] on input at bounding box center [474, 105] width 447 height 16
paste input "Minna Aman-Toivio"
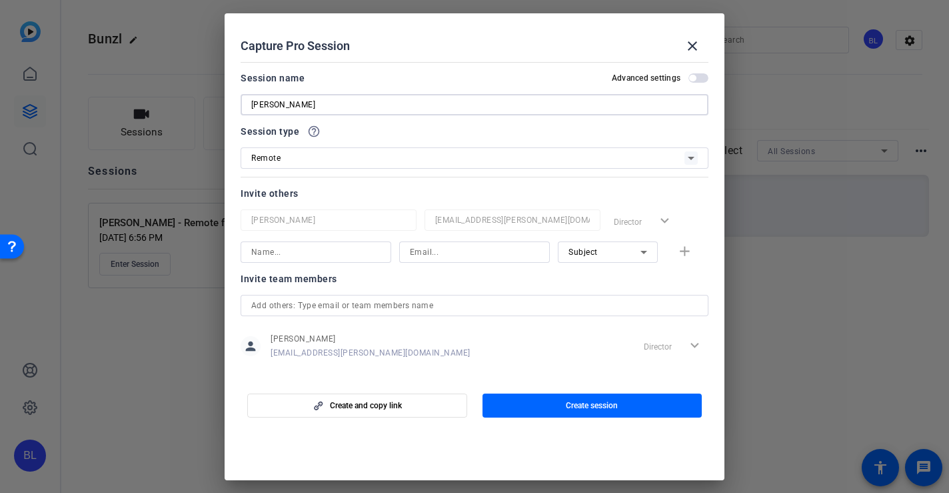
type input "Minna Aman-Toivio"
click at [443, 440] on openreel-create-edit-capture-pro-session "Capture Pro Session close Session name Advanced settings Minna Aman-Toivio Sess…" at bounding box center [475, 246] width 500 height 467
click at [541, 405] on span "button" at bounding box center [593, 405] width 220 height 32
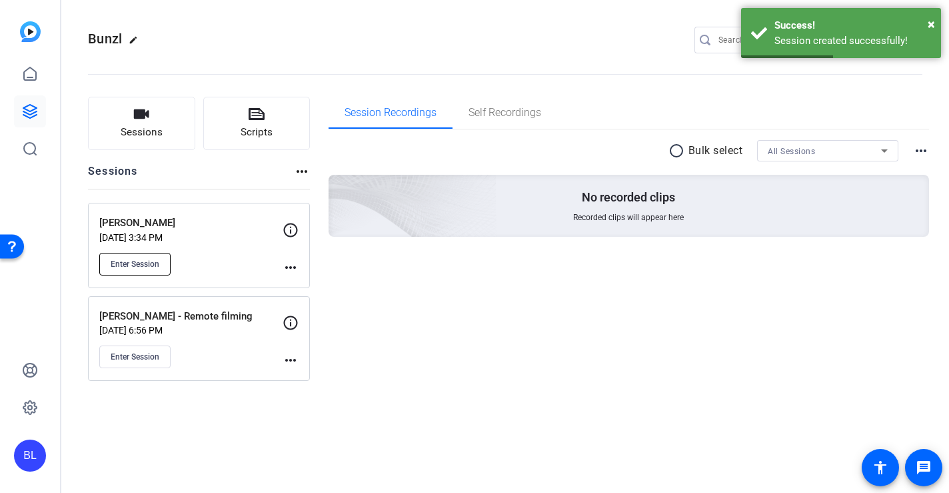
click at [141, 256] on button "Enter Session" at bounding box center [134, 264] width 71 height 23
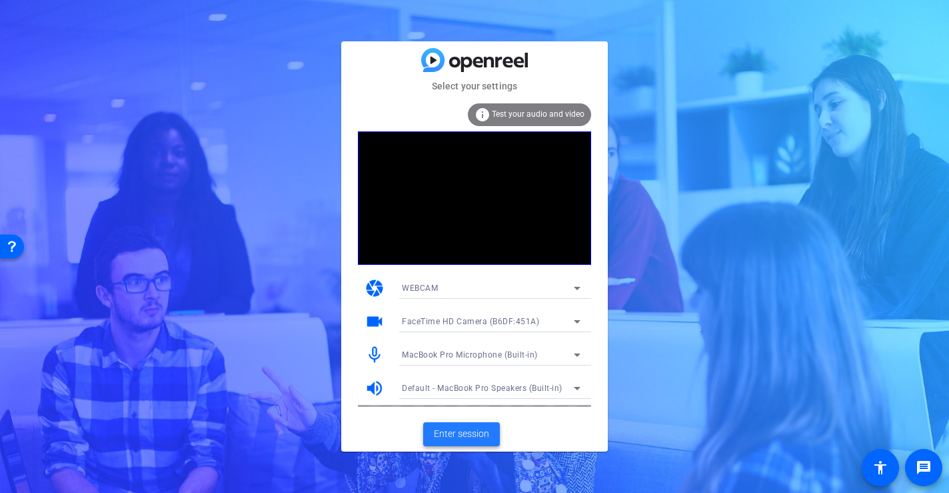
click at [478, 431] on span "Enter session" at bounding box center [461, 434] width 55 height 14
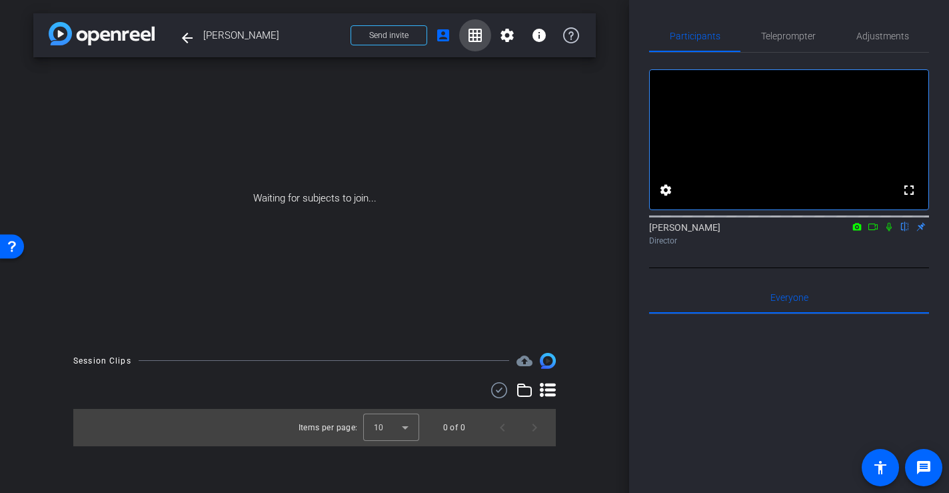
click at [475, 35] on mat-icon "grid_on" at bounding box center [475, 35] width 16 height 16
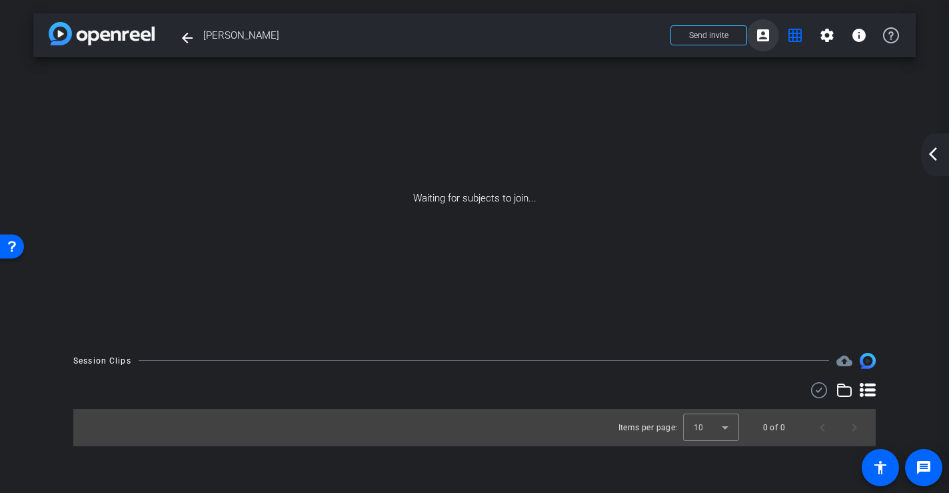
click at [762, 32] on mat-icon "account_box" at bounding box center [763, 35] width 16 height 16
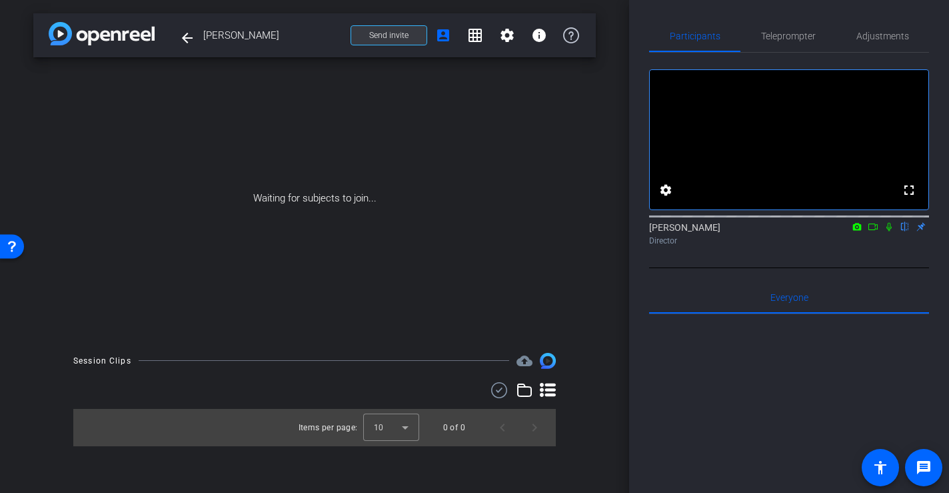
click at [401, 32] on span "Send invite" at bounding box center [388, 35] width 39 height 11
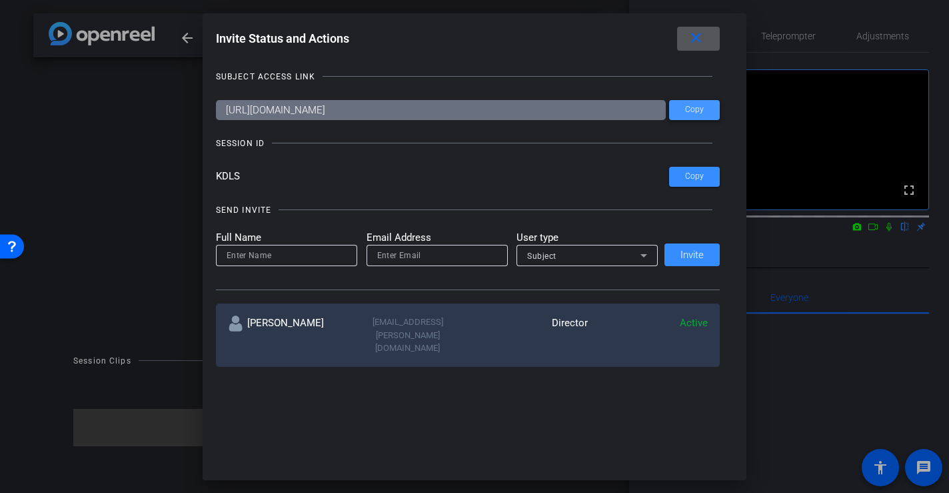
click at [704, 109] on span at bounding box center [694, 110] width 51 height 32
